Goal: Book appointment/travel/reservation

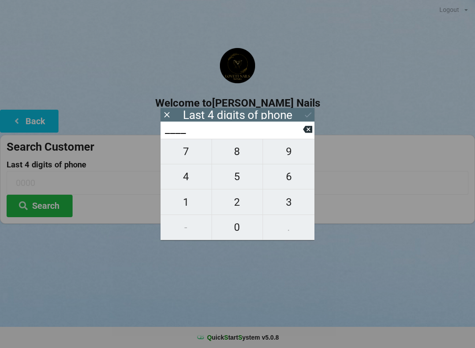
click at [196, 160] on span "7" at bounding box center [186, 151] width 51 height 18
type input "7___"
click at [246, 205] on span "2" at bounding box center [237, 202] width 51 height 18
type input "72__"
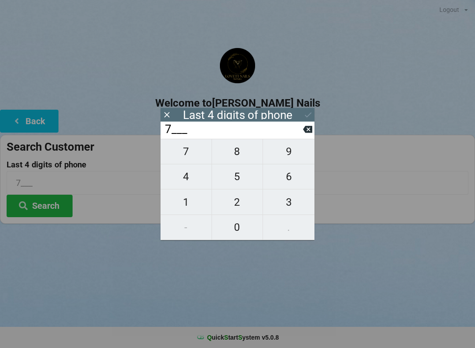
type input "72__"
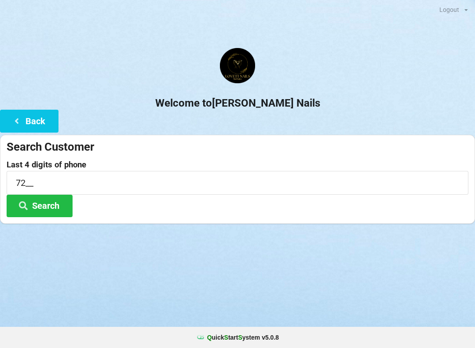
click at [33, 118] on button "Back" at bounding box center [29, 121] width 59 height 22
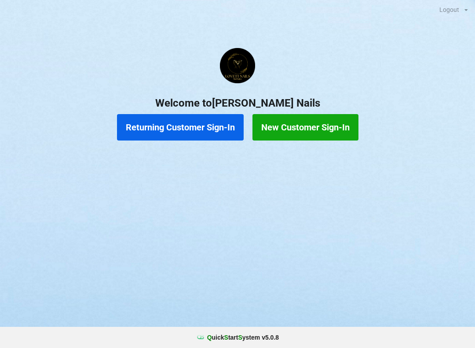
click at [174, 123] on button "Returning Customer Sign-In" at bounding box center [180, 127] width 127 height 26
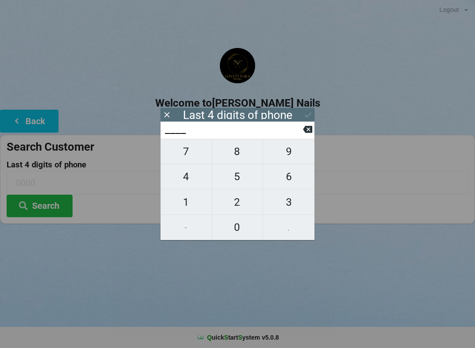
click at [189, 157] on span "7" at bounding box center [186, 151] width 51 height 18
type input "7___"
click at [240, 201] on span "2" at bounding box center [237, 202] width 51 height 18
type input "72__"
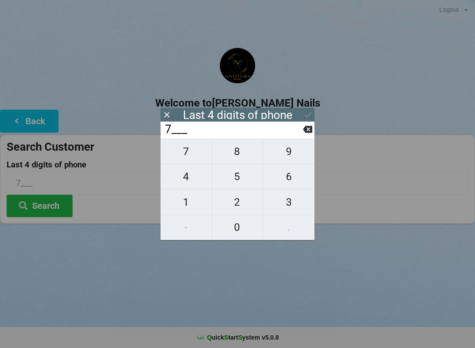
type input "72__"
click at [191, 209] on span "1" at bounding box center [186, 202] width 51 height 18
type input "721_"
click at [190, 155] on span "7" at bounding box center [186, 151] width 51 height 18
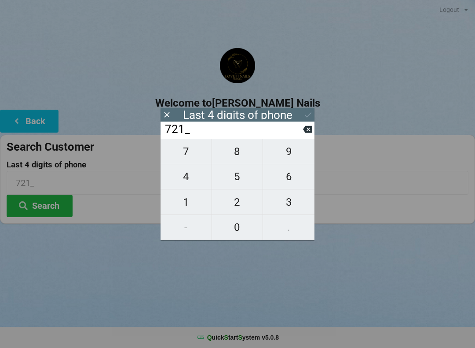
type input "7217"
click at [45, 213] on button "Search" at bounding box center [40, 205] width 66 height 22
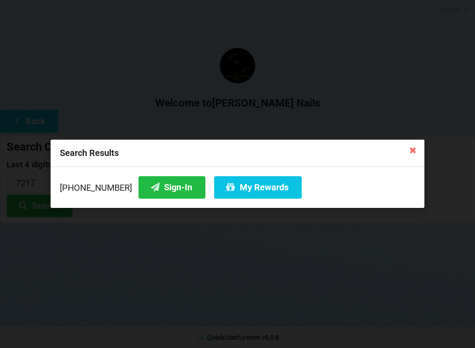
click at [165, 189] on button "Sign-In" at bounding box center [172, 187] width 67 height 22
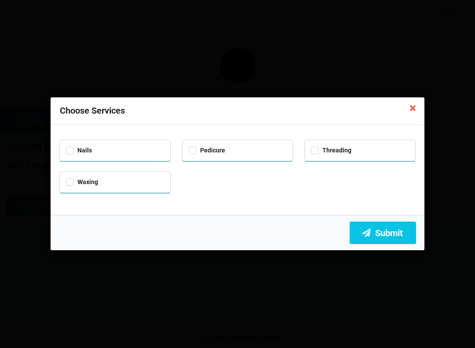
click at [229, 148] on div "Pedicure" at bounding box center [238, 149] width 98 height 10
checkbox input "true"
click at [397, 235] on button "Submit" at bounding box center [383, 232] width 66 height 22
